Goal: Find specific page/section: Find specific page/section

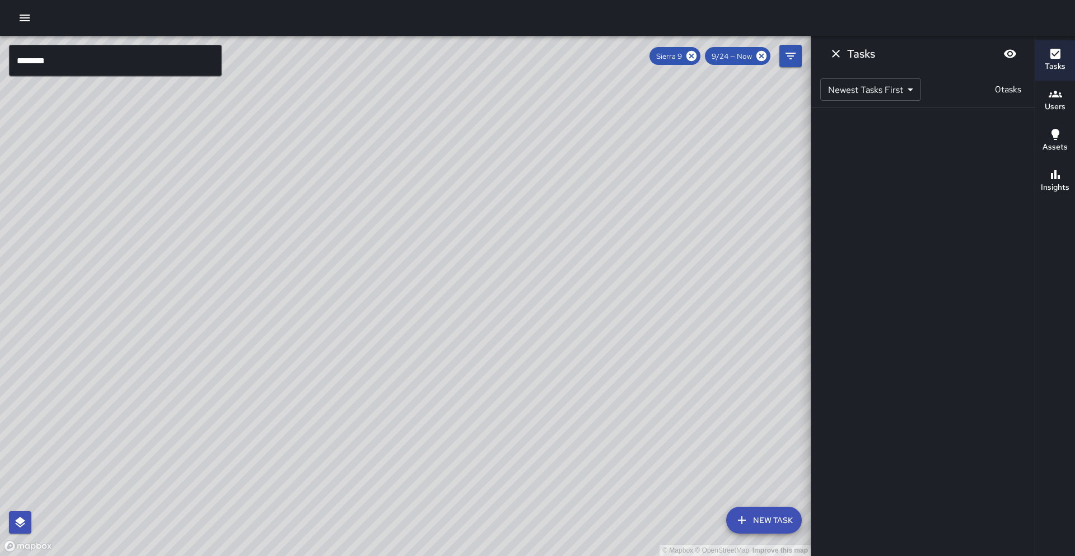
click at [688, 55] on icon at bounding box center [691, 56] width 10 height 10
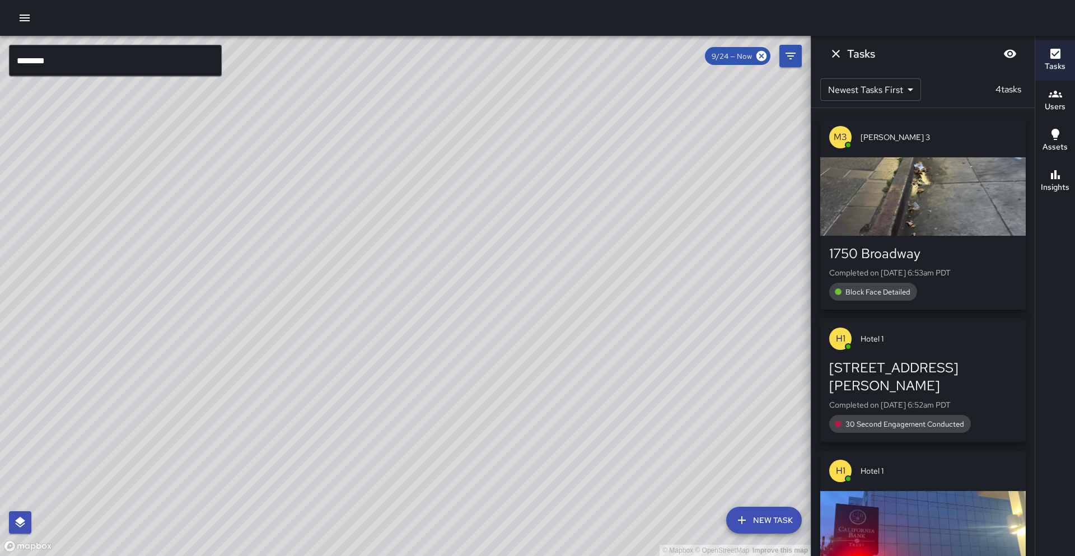
drag, startPoint x: 684, startPoint y: 199, endPoint x: 622, endPoint y: 312, distance: 128.5
click at [621, 312] on div "© Mapbox © OpenStreetMap Improve this map" at bounding box center [405, 296] width 810 height 520
drag, startPoint x: 834, startPoint y: 55, endPoint x: 880, endPoint y: 50, distance: 46.2
click at [833, 55] on icon "Dismiss" at bounding box center [836, 54] width 8 height 8
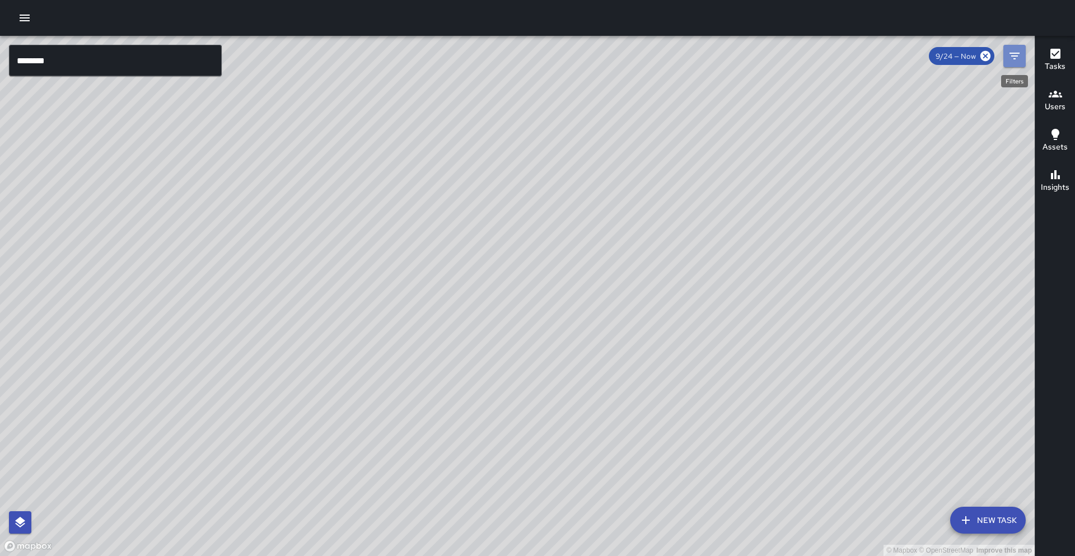
click at [1015, 54] on icon "Filters" at bounding box center [1013, 55] width 13 height 13
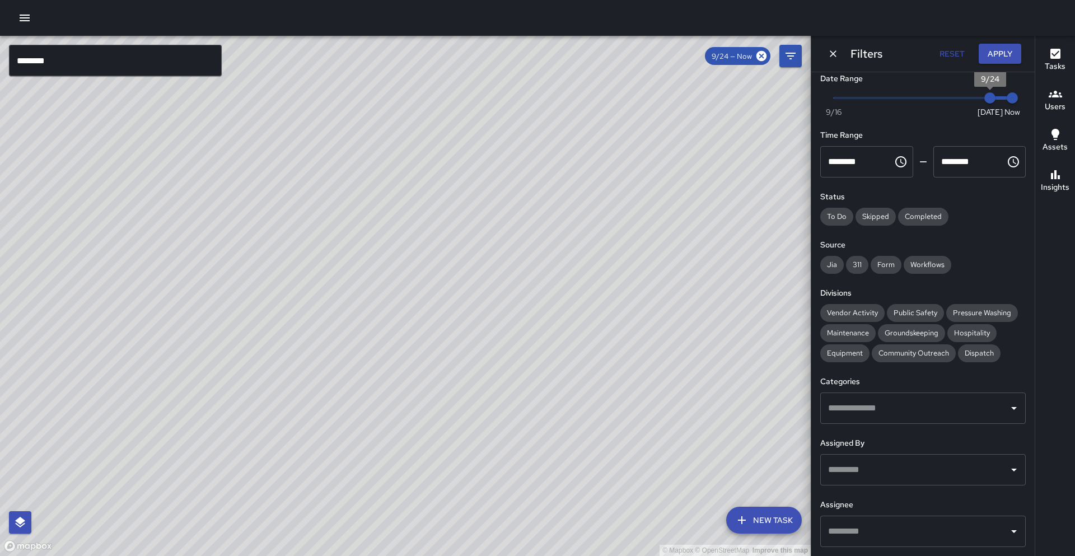
scroll to position [10, 0]
type input "*"
drag, startPoint x: 988, startPoint y: 101, endPoint x: 975, endPoint y: 101, distance: 13.4
click at [973, 101] on span "9/23" at bounding box center [967, 96] width 11 height 11
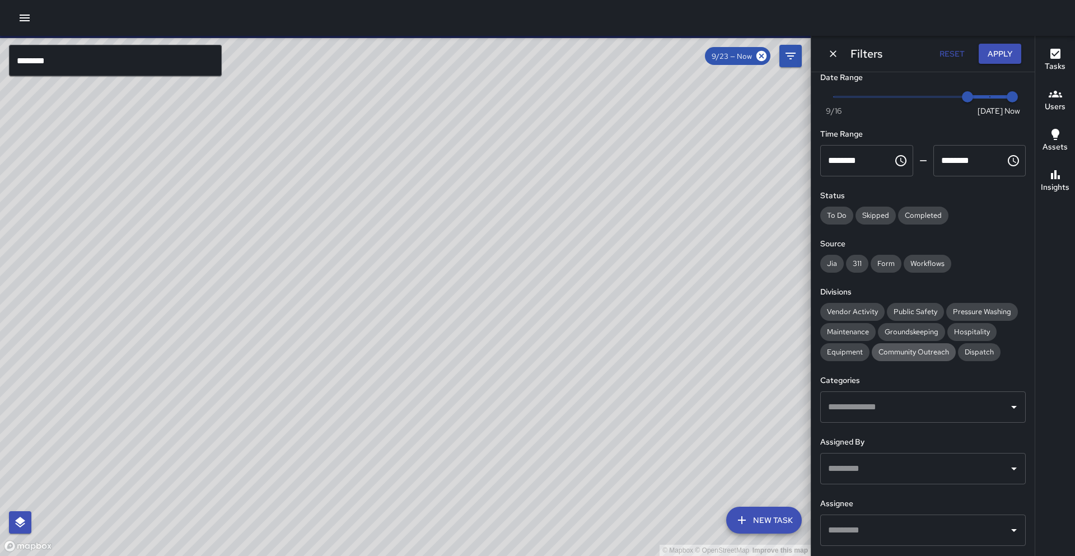
click at [922, 347] on span "Community Outreach" at bounding box center [913, 352] width 84 height 10
click at [922, 310] on span "Public Safety" at bounding box center [915, 312] width 57 height 10
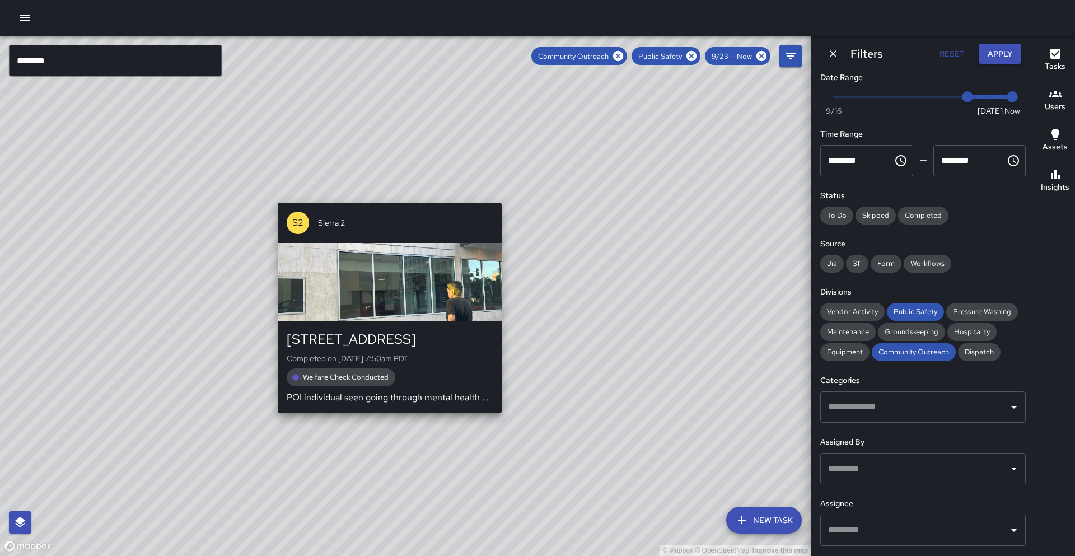
click at [384, 421] on div "© Mapbox © OpenStreetMap Improve this map S2 Sierra [GEOGRAPHIC_DATA][STREET_AD…" at bounding box center [405, 296] width 810 height 520
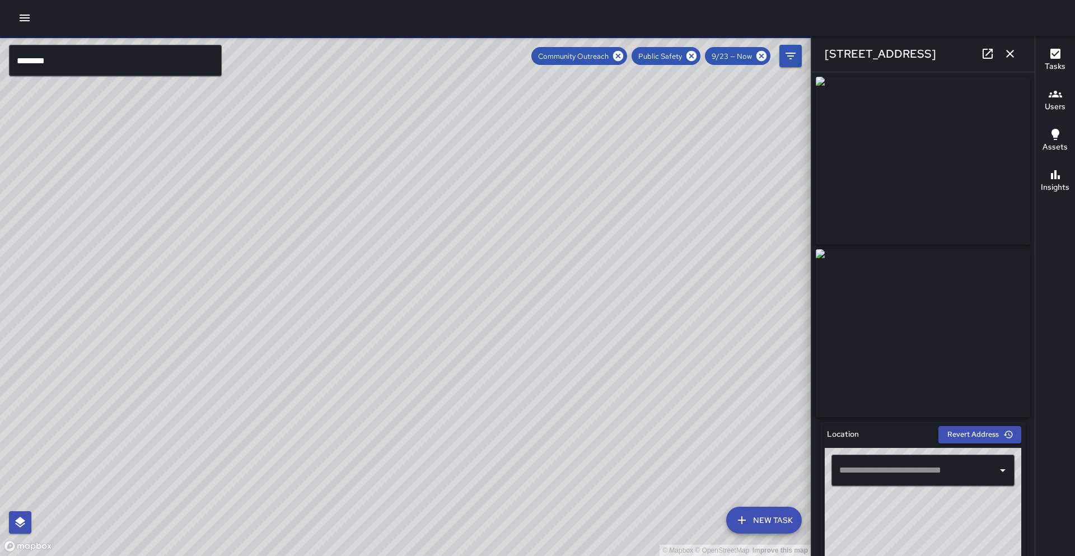
type input "**********"
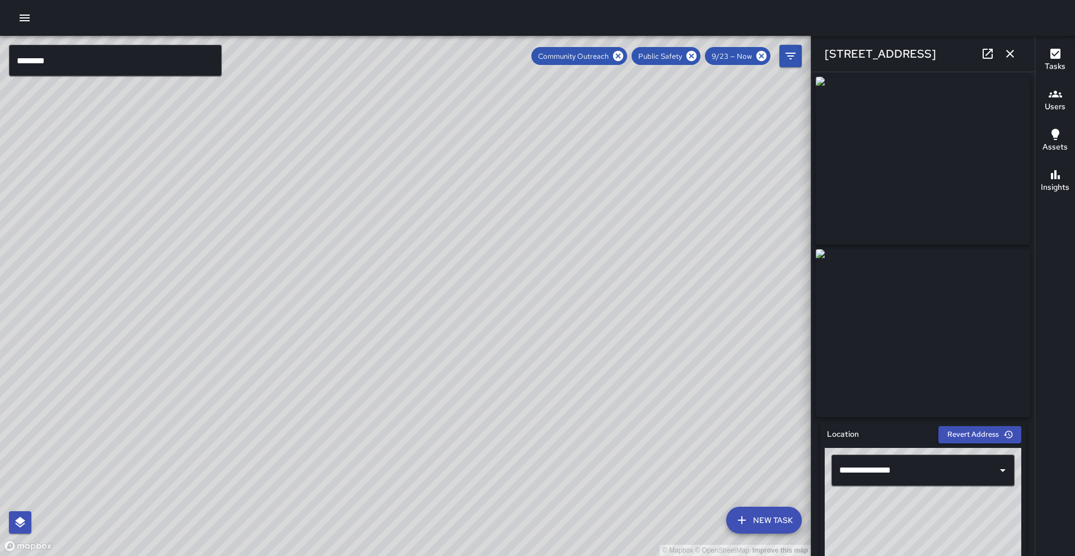
click at [988, 63] on link at bounding box center [987, 54] width 22 height 22
click at [244, 376] on div "© Mapbox © OpenStreetMap Improve this map S5 [GEOGRAPHIC_DATA][STREET_ADDRESS][…" at bounding box center [405, 296] width 810 height 520
click at [984, 53] on icon at bounding box center [987, 53] width 13 height 13
drag, startPoint x: 361, startPoint y: 58, endPoint x: 166, endPoint y: 329, distance: 334.4
click at [158, 330] on div "© Mapbox © OpenStreetMap Improve this map" at bounding box center [405, 296] width 810 height 520
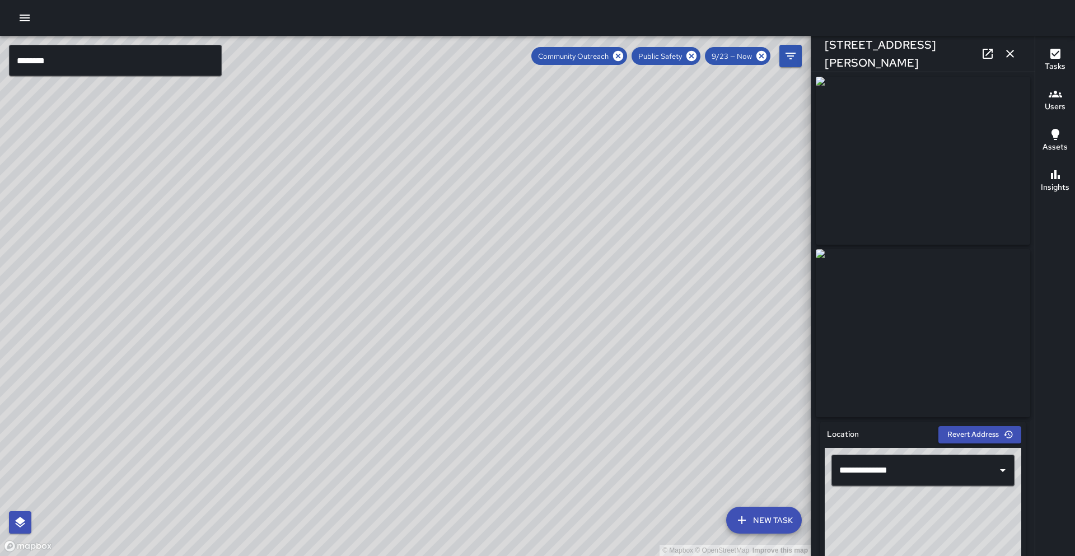
drag, startPoint x: 385, startPoint y: 259, endPoint x: 400, endPoint y: 336, distance: 78.0
click at [401, 335] on div "© Mapbox © OpenStreetMap Improve this map" at bounding box center [405, 296] width 810 height 520
drag, startPoint x: 376, startPoint y: 306, endPoint x: 414, endPoint y: 407, distance: 107.5
click at [414, 407] on div "© Mapbox © OpenStreetMap Improve this map" at bounding box center [405, 296] width 810 height 520
drag, startPoint x: 334, startPoint y: 340, endPoint x: 364, endPoint y: 383, distance: 53.1
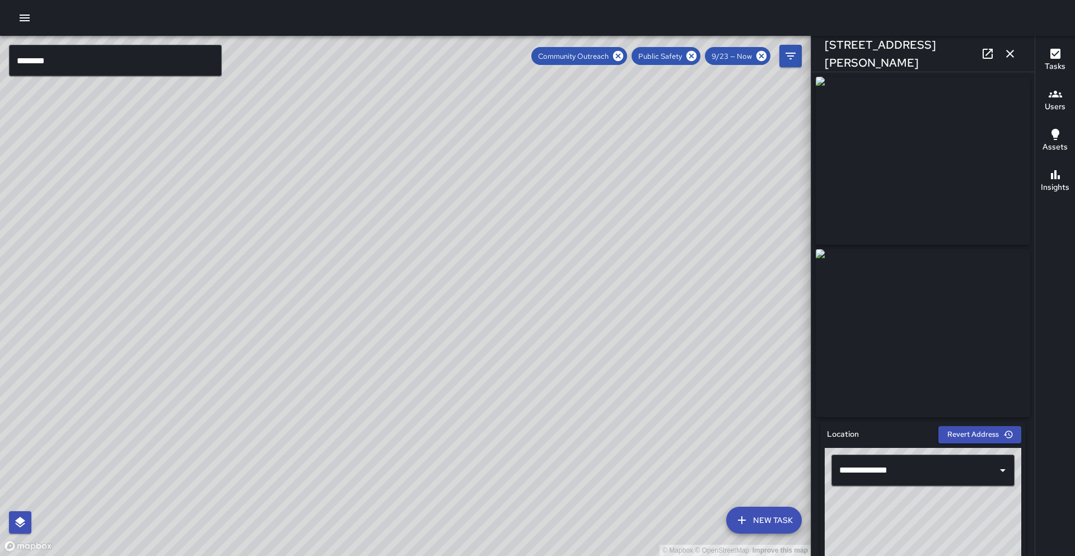
click at [364, 384] on div "© Mapbox © OpenStreetMap Improve this map" at bounding box center [405, 296] width 810 height 520
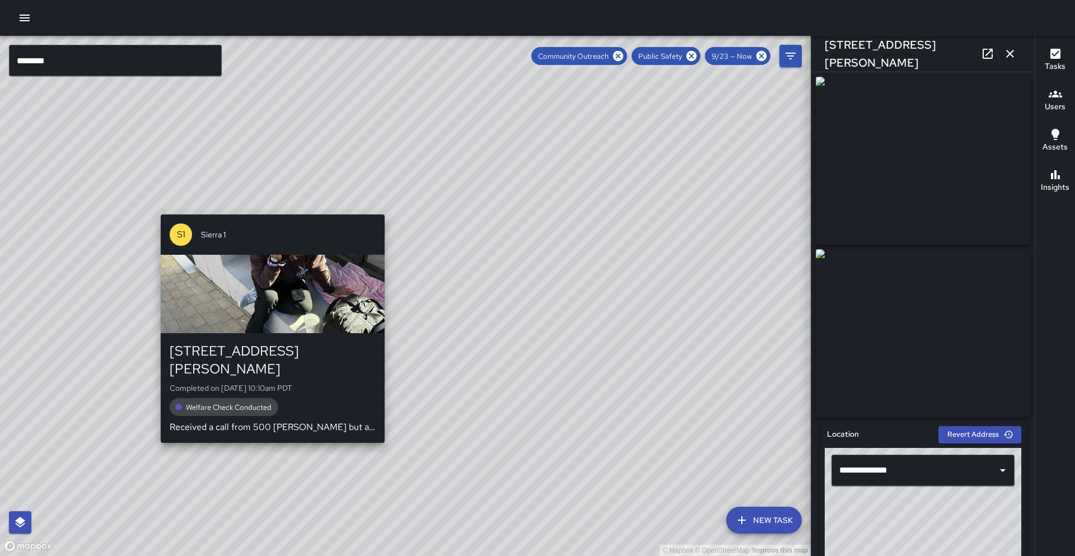
click at [266, 208] on div "© Mapbox © OpenStreetMap Improve this map S1 Sierra [STREET_ADDRESS][PERSON_NAM…" at bounding box center [405, 296] width 810 height 520
type input "**********"
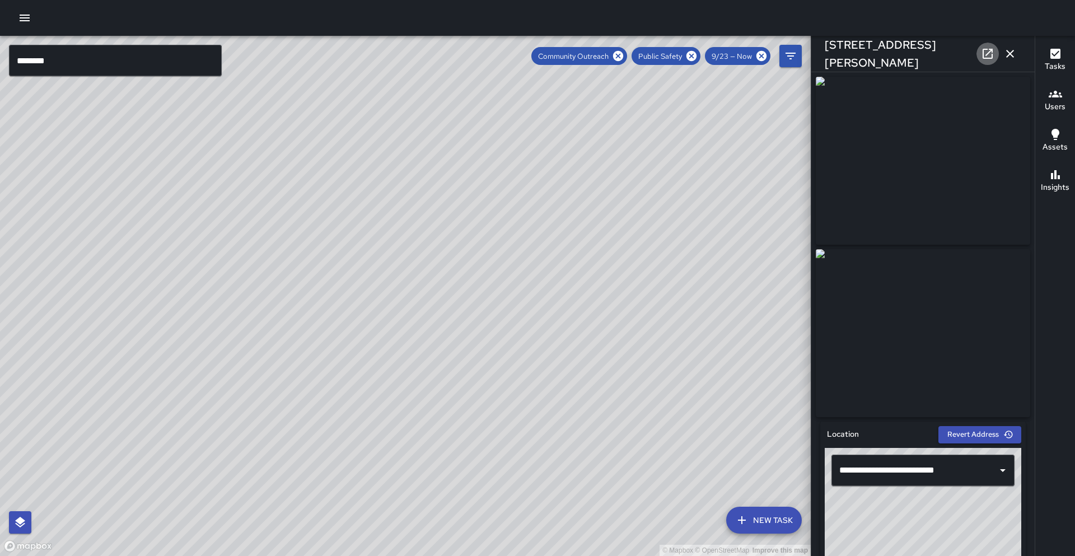
click at [986, 54] on icon at bounding box center [987, 54] width 10 height 10
drag, startPoint x: 292, startPoint y: 180, endPoint x: 296, endPoint y: 147, distance: 33.9
click at [296, 147] on div "© Mapbox © OpenStreetMap Improve this map" at bounding box center [405, 296] width 810 height 520
click at [621, 55] on icon at bounding box center [618, 56] width 10 height 10
click at [690, 56] on icon at bounding box center [691, 56] width 10 height 10
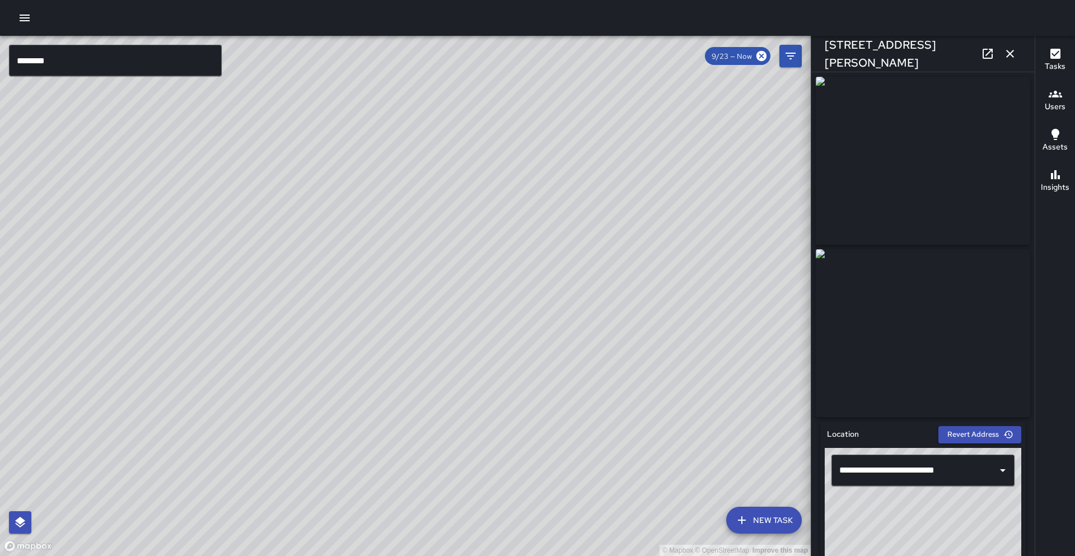
drag, startPoint x: 685, startPoint y: 68, endPoint x: 647, endPoint y: 151, distance: 91.2
click at [676, 156] on div "© Mapbox © OpenStreetMap Improve this map" at bounding box center [405, 296] width 810 height 520
click at [1006, 53] on icon "button" at bounding box center [1009, 53] width 13 height 13
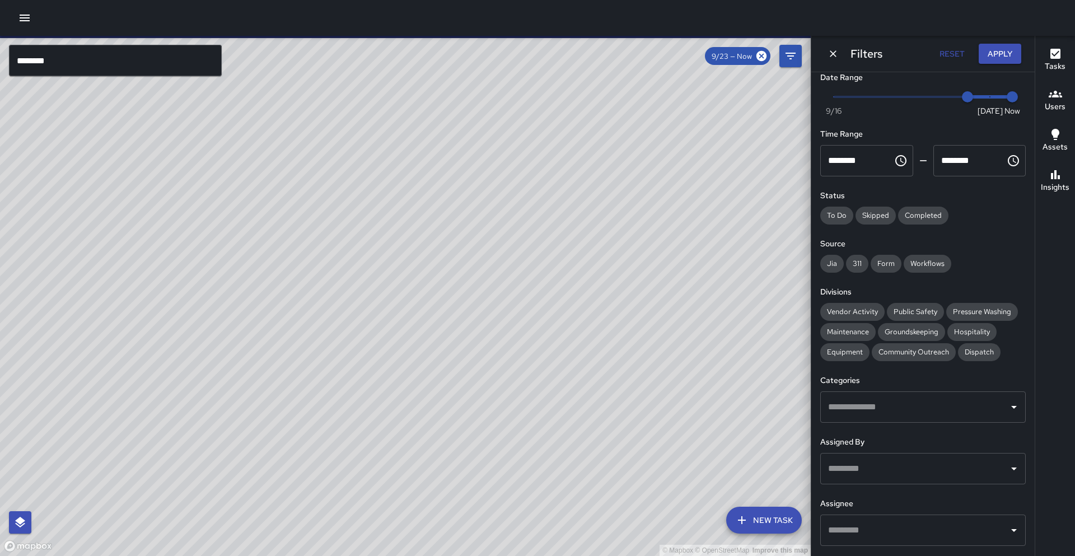
drag, startPoint x: 606, startPoint y: 46, endPoint x: 555, endPoint y: 100, distance: 73.6
click at [555, 100] on div "© Mapbox © OpenStreetMap Improve this map" at bounding box center [405, 296] width 810 height 520
